Goal: Task Accomplishment & Management: Complete application form

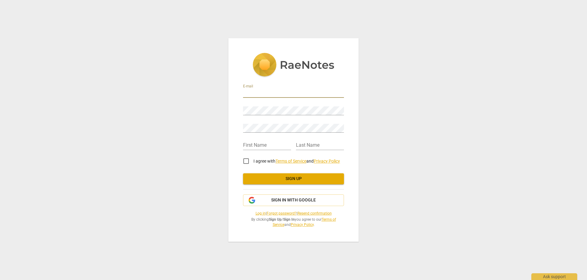
click at [258, 90] on input "email" at bounding box center [293, 93] width 101 height 9
type input "[EMAIL_ADDRESS][DOMAIN_NAME]"
click at [263, 145] on input "text" at bounding box center [267, 145] width 48 height 9
click at [259, 145] on input "text" at bounding box center [267, 145] width 48 height 9
type input "Tanita"
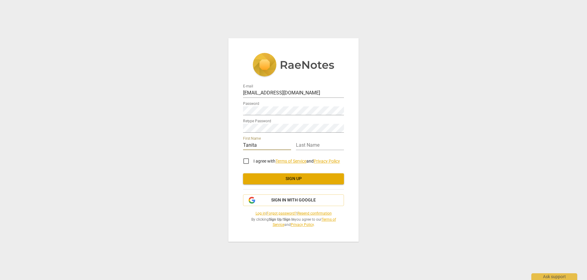
type input "[PERSON_NAME]"
click at [246, 160] on input "I agree with Terms of Service and Privacy Policy" at bounding box center [246, 161] width 15 height 15
checkbox input "true"
click at [266, 176] on span "Sign up" at bounding box center [293, 179] width 91 height 6
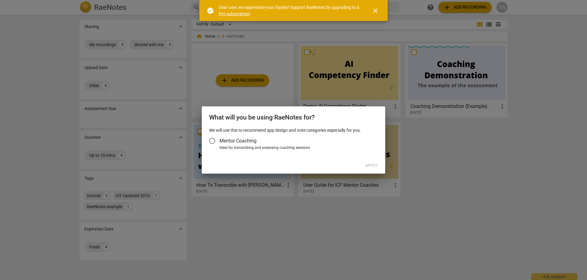
click at [213, 139] on input "Mentor Coaching" at bounding box center [212, 141] width 15 height 15
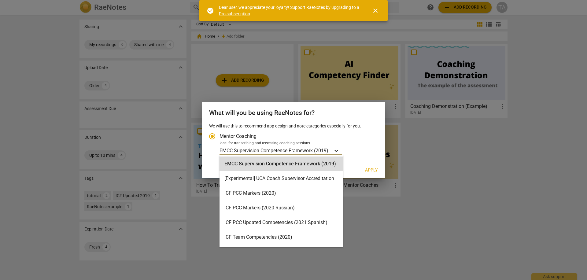
click at [336, 147] on div "Account type" at bounding box center [336, 150] width 11 height 9
click at [0, 0] on input "Ideal for transcribing and assessing coaching sessions 16 results available. Us…" at bounding box center [0, 0] width 0 height 0
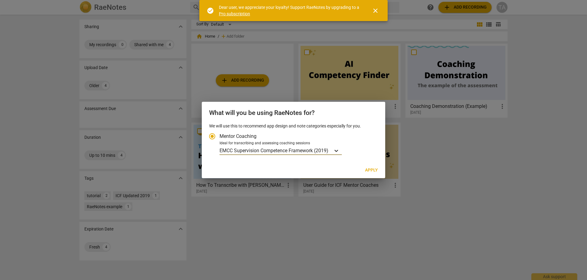
click at [334, 146] on div "Account type" at bounding box center [336, 150] width 11 height 9
click at [0, 0] on input "Ideal for transcribing and assessing coaching sessions EMCC Supervision Compete…" at bounding box center [0, 0] width 0 height 0
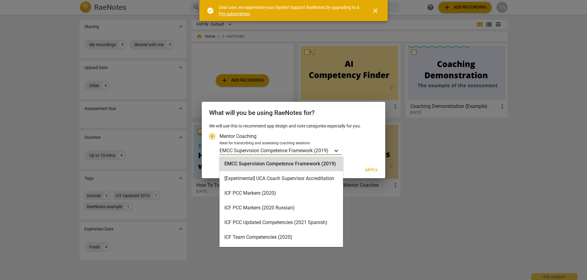
click at [339, 148] on icon "Account type" at bounding box center [336, 151] width 6 height 6
click at [0, 0] on input "Ideal for transcribing and assessing coaching sessions 16 results available. Us…" at bounding box center [0, 0] width 0 height 0
click at [286, 134] on label "Mentor Coaching" at bounding box center [290, 136] width 171 height 15
click at [219, 134] on input "Mentor Coaching" at bounding box center [212, 136] width 15 height 15
radio input "true"
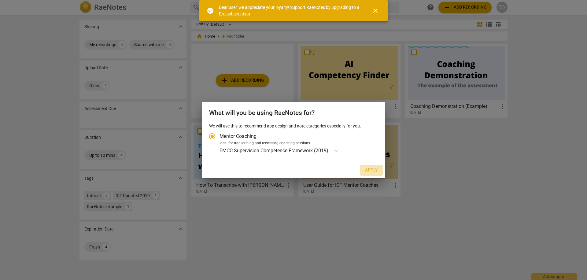
click at [367, 169] on span "Apply" at bounding box center [371, 170] width 13 height 6
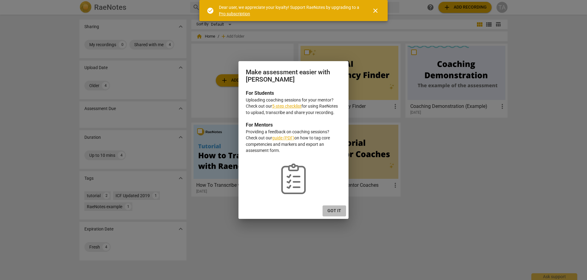
click at [336, 209] on span "Got it" at bounding box center [334, 211] width 14 height 6
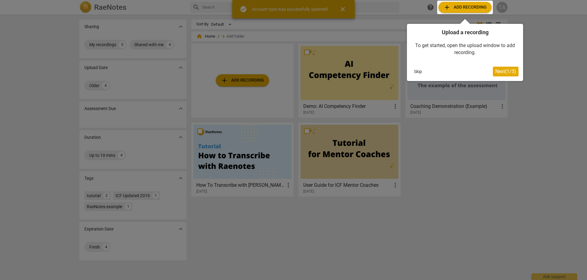
click at [416, 68] on button "Skip" at bounding box center [417, 71] width 13 height 9
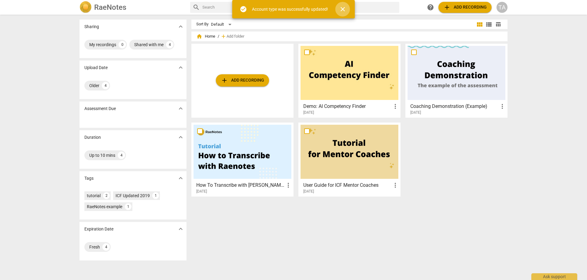
click at [343, 8] on span "close" at bounding box center [342, 9] width 7 height 7
